Goal: Task Accomplishment & Management: Use online tool/utility

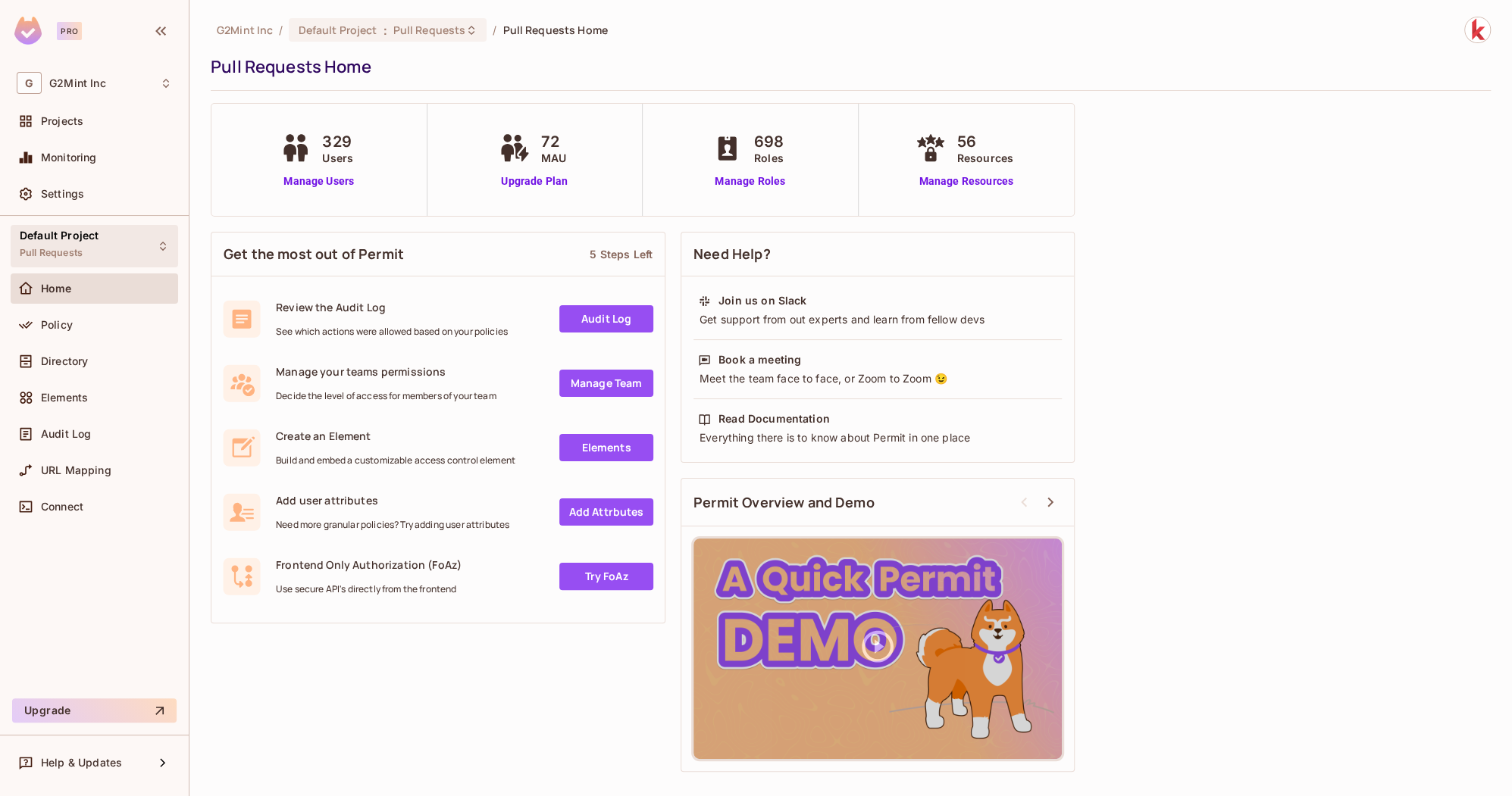
click at [157, 247] on icon at bounding box center [163, 246] width 12 height 12
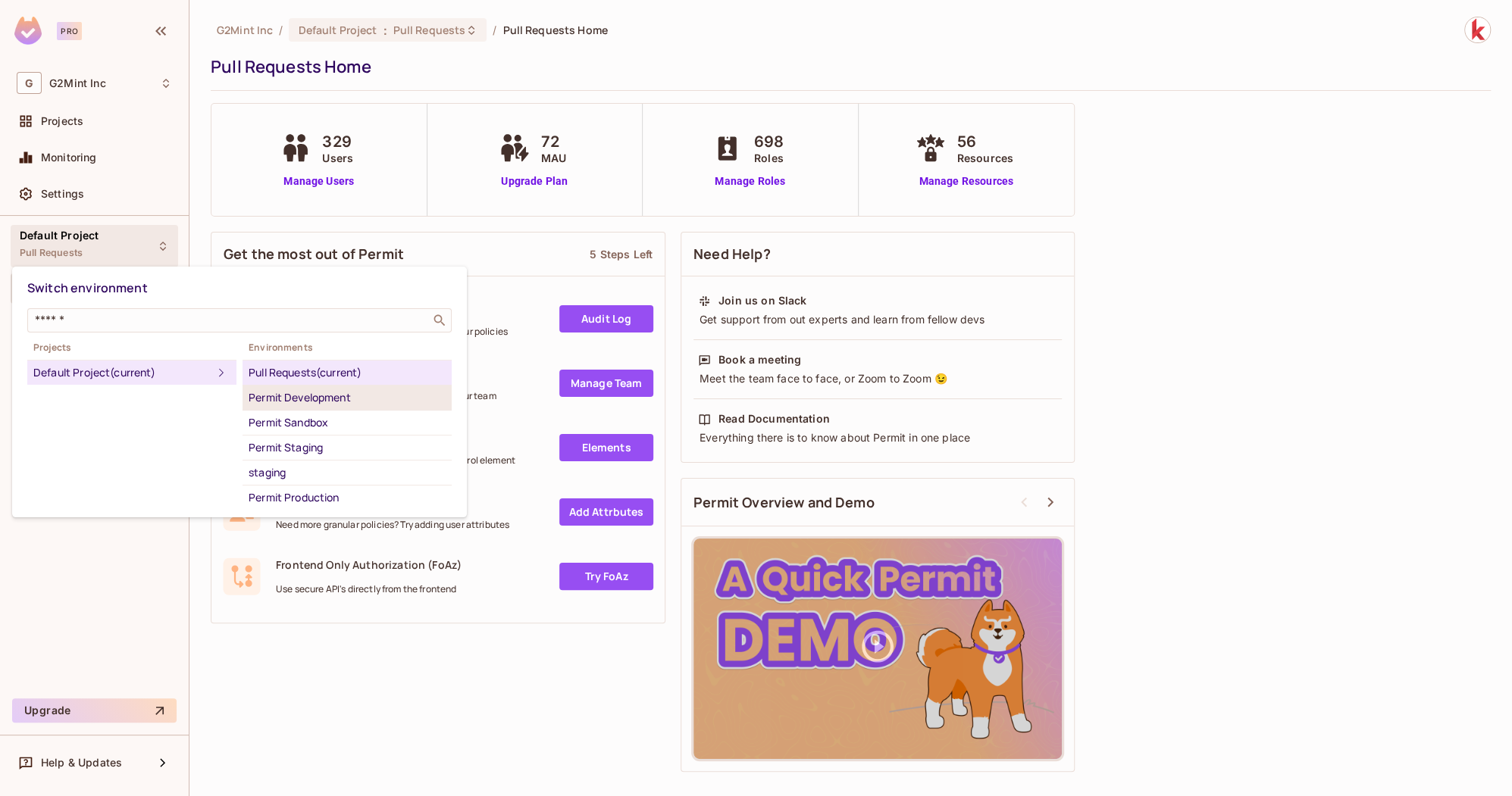
click at [349, 397] on div "Permit Development" at bounding box center [347, 397] width 197 height 18
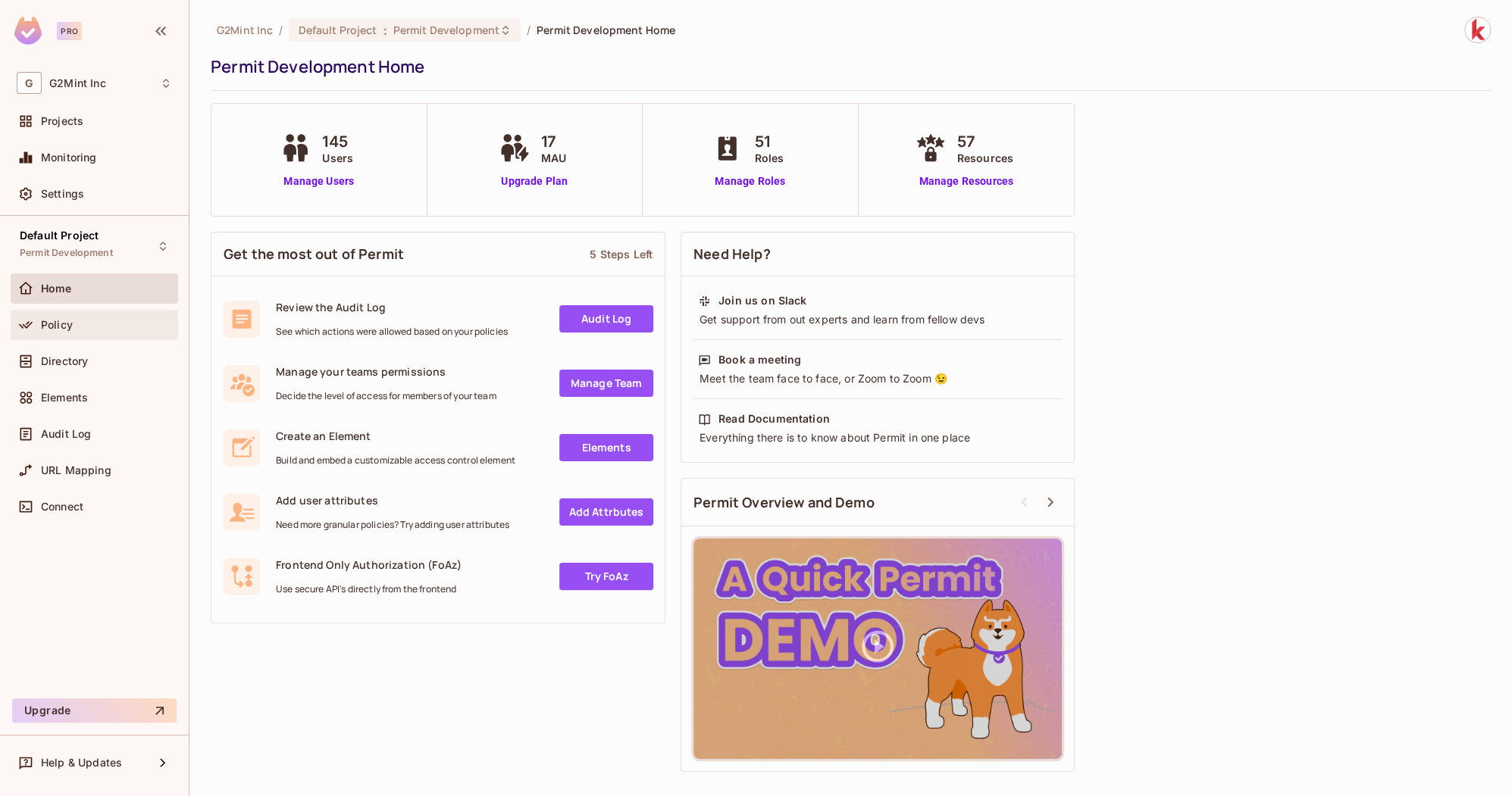
click at [97, 319] on div "Policy" at bounding box center [106, 325] width 131 height 12
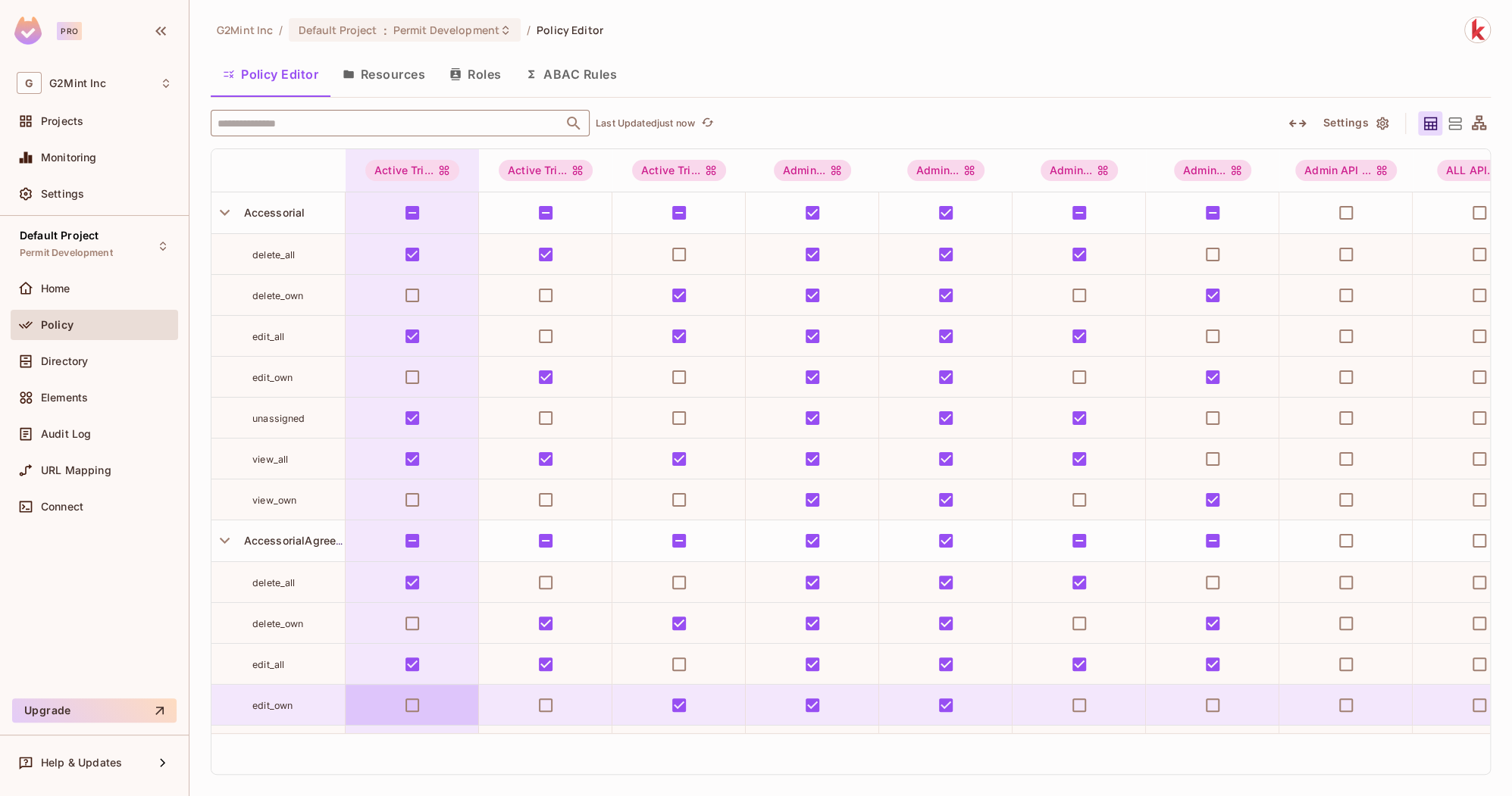
click at [255, 122] on input "text" at bounding box center [386, 122] width 346 height 26
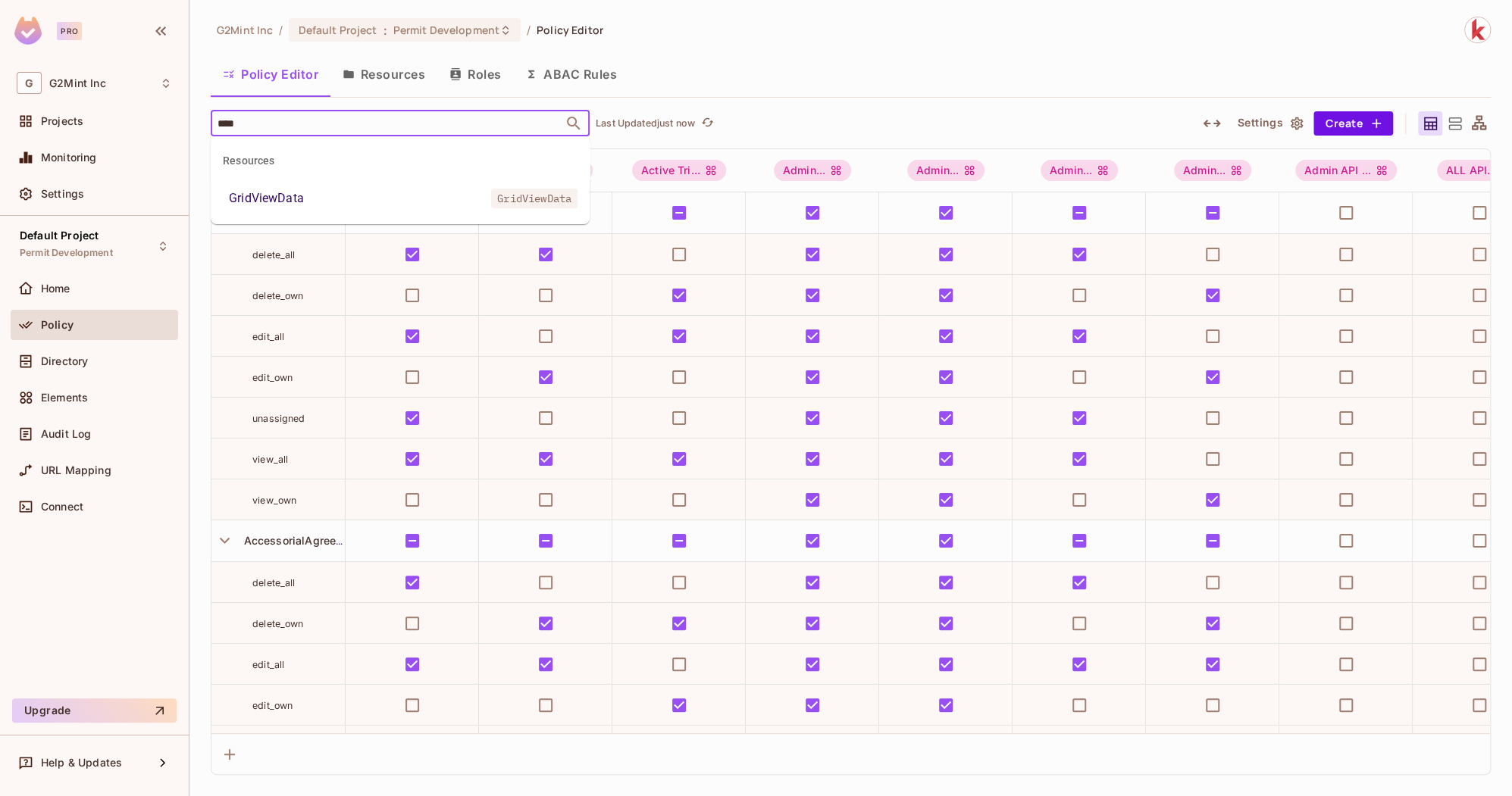
type input "*****"
click at [250, 201] on div "GridViewData" at bounding box center [266, 198] width 75 height 18
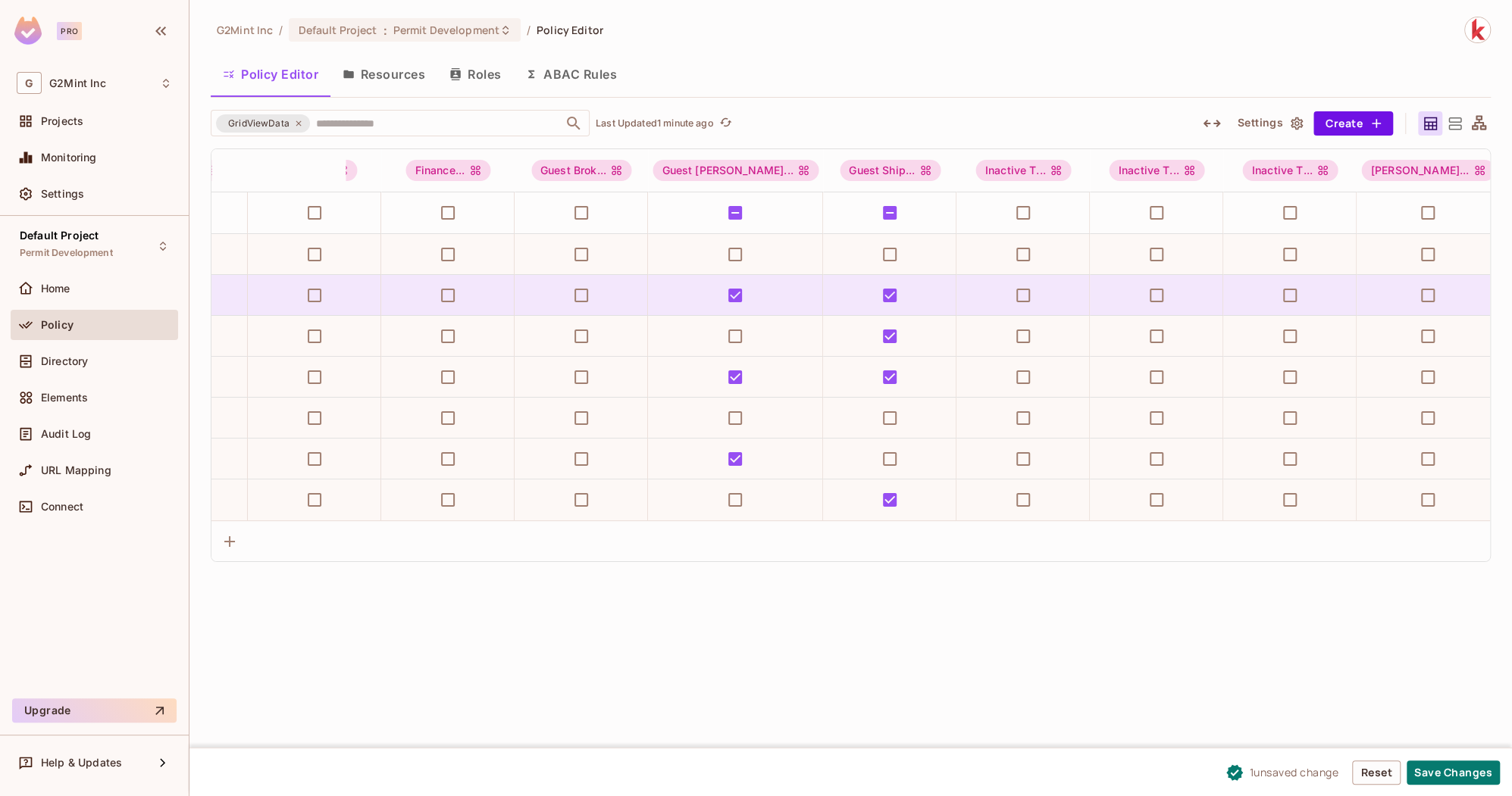
scroll to position [0, 5285]
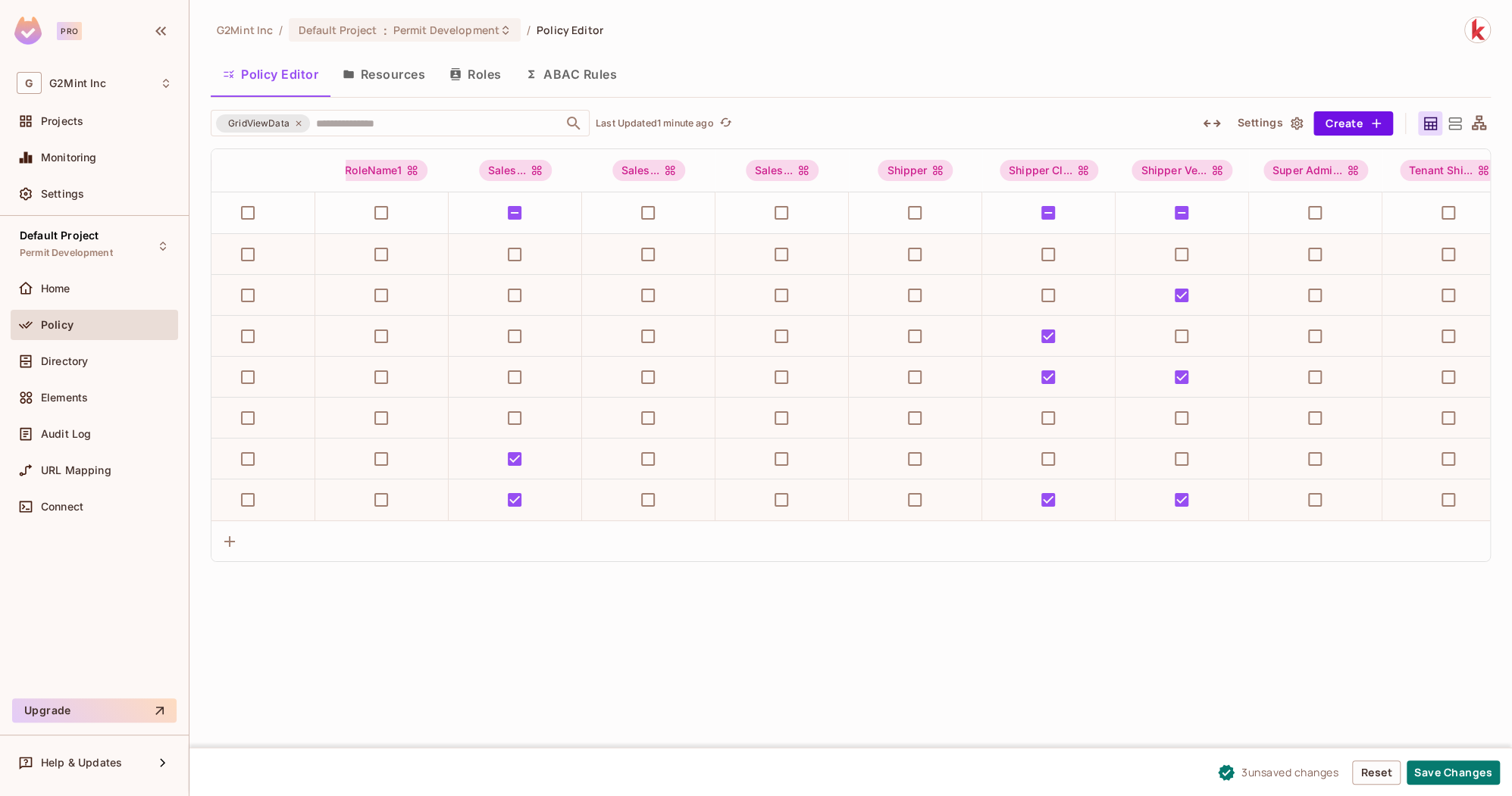
click at [1451, 126] on icon at bounding box center [1455, 124] width 19 height 19
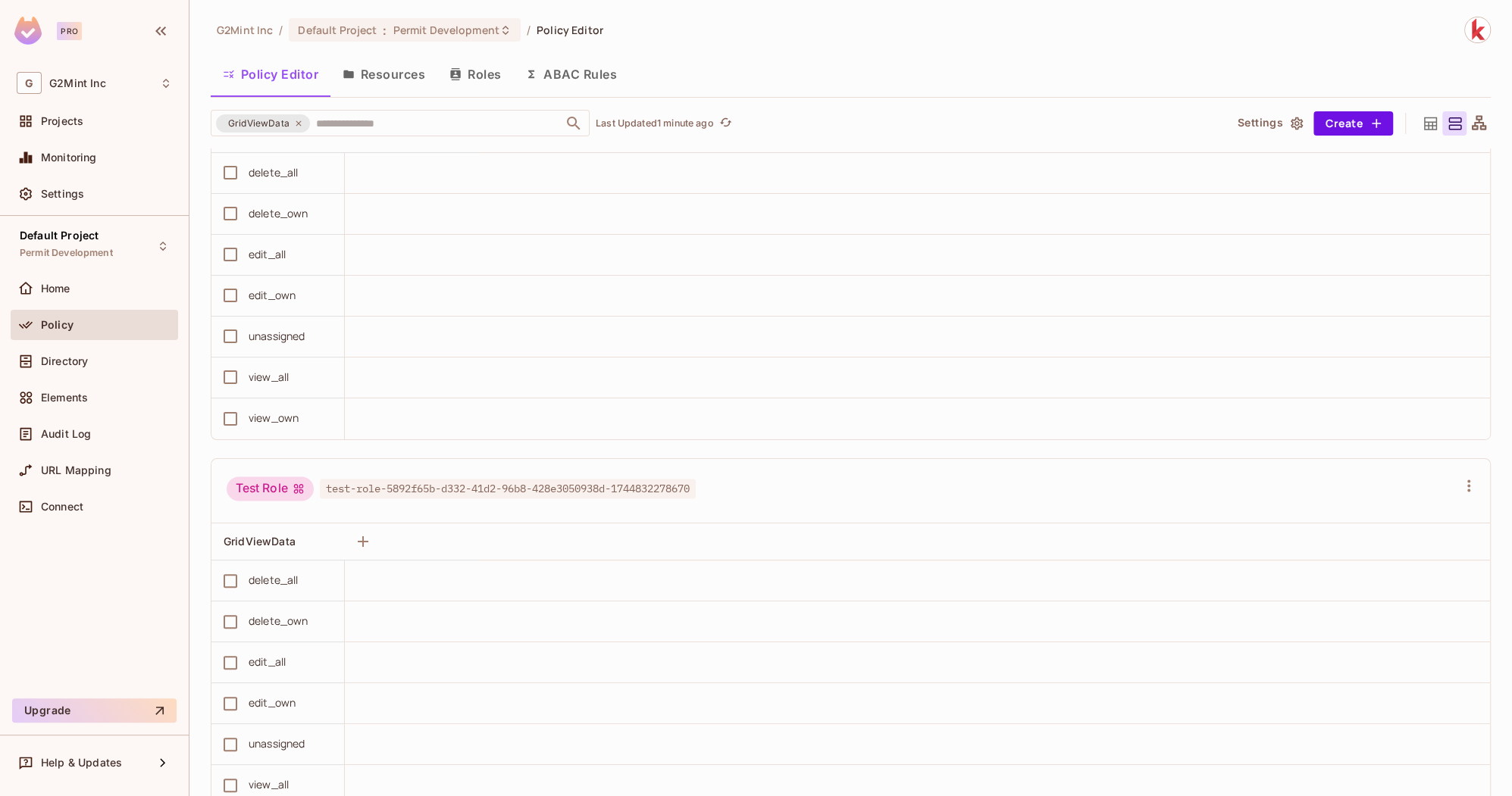
scroll to position [17546, 0]
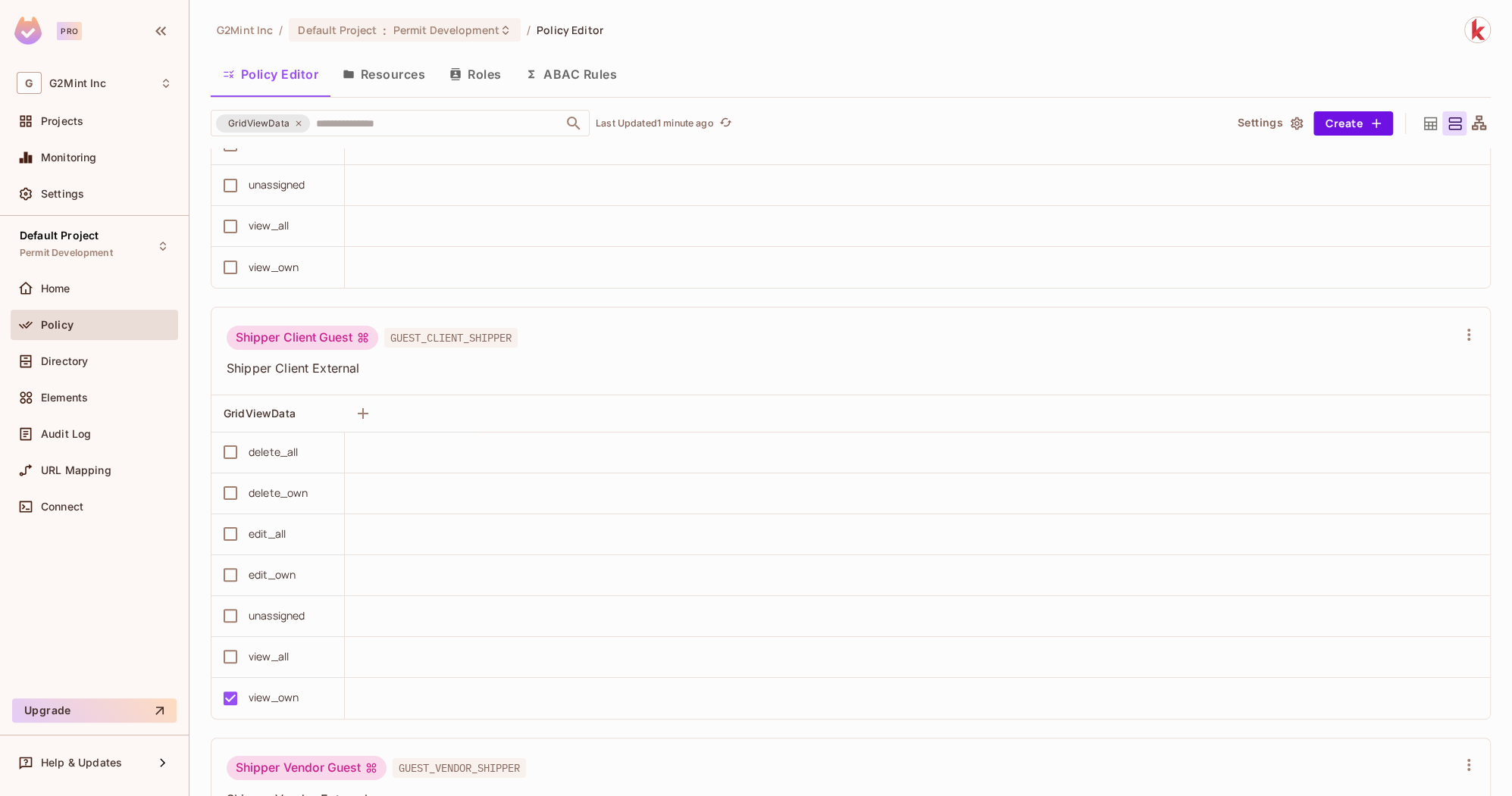
click at [282, 566] on div "edit_own" at bounding box center [271, 575] width 47 height 17
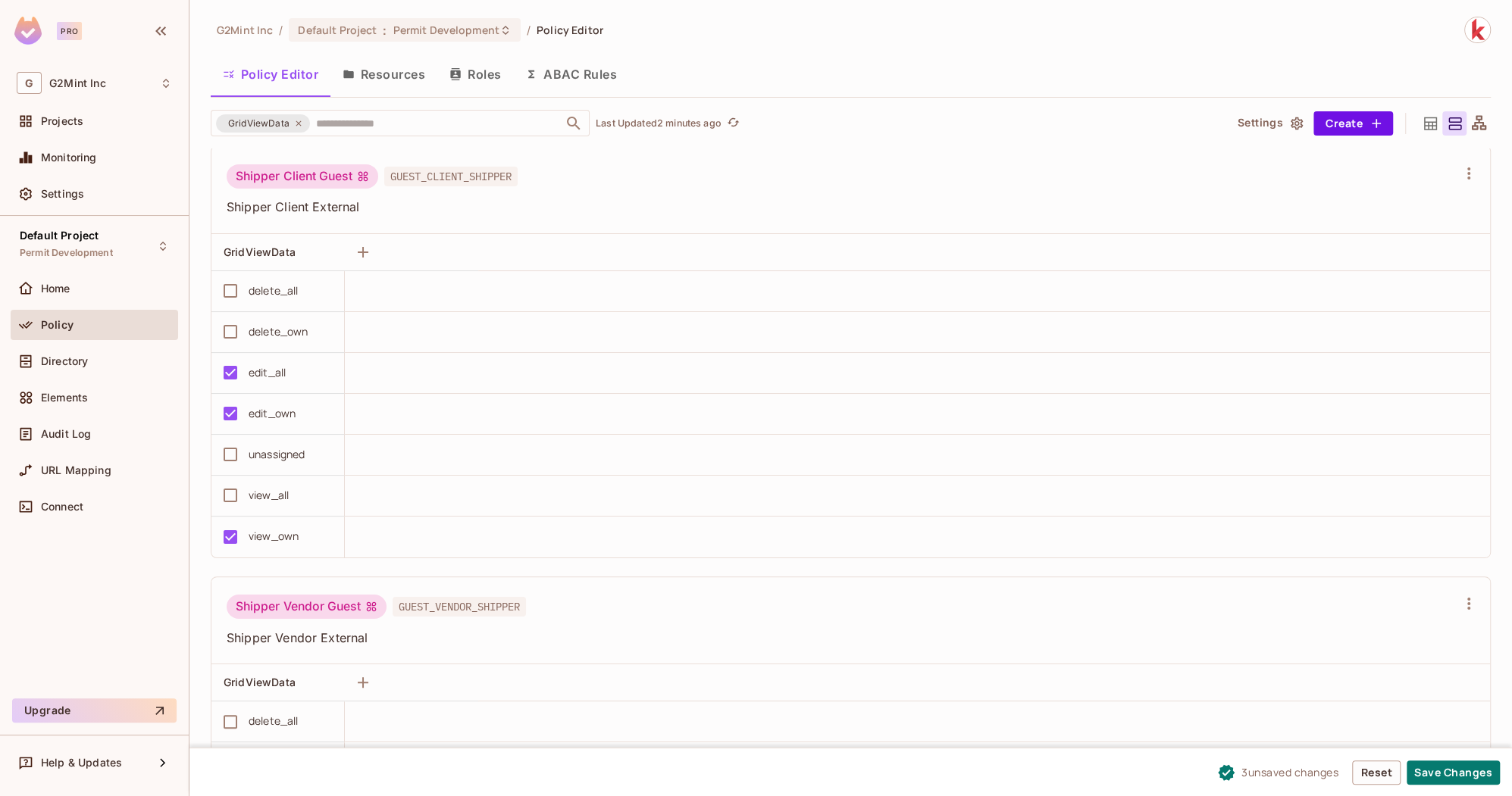
scroll to position [17703, 0]
click at [1456, 773] on button "Save Changes" at bounding box center [1454, 772] width 94 height 25
